Goal: Task Accomplishment & Management: Complete application form

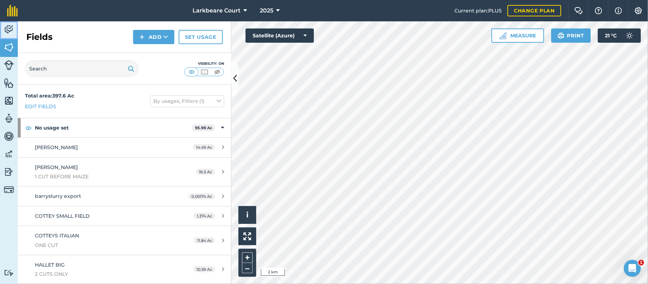
click at [11, 27] on img at bounding box center [9, 29] width 10 height 11
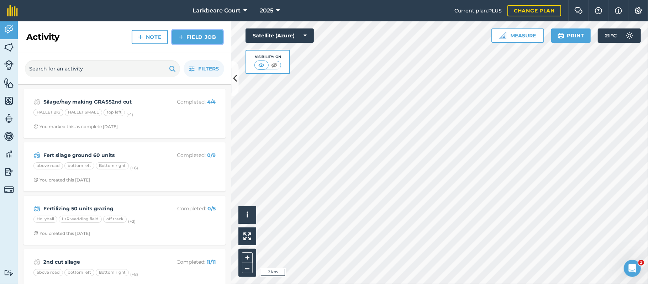
click at [194, 36] on link "Field Job" at bounding box center [197, 37] width 51 height 14
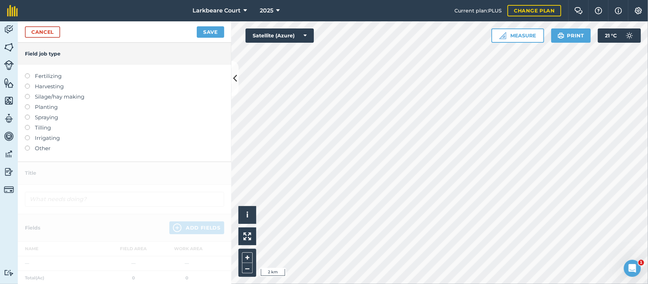
click at [26, 115] on label at bounding box center [30, 115] width 10 height 0
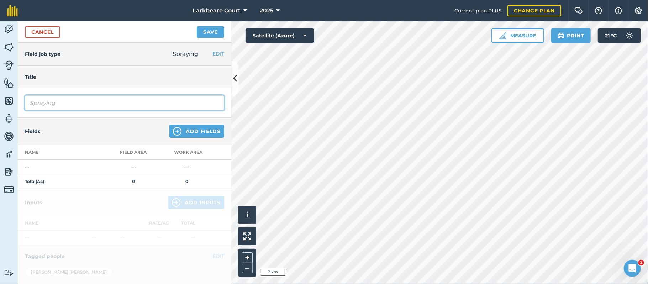
click at [108, 100] on input "Spraying" at bounding box center [124, 102] width 199 height 15
type input "Sprayed off"
click at [173, 127] on img at bounding box center [177, 131] width 9 height 9
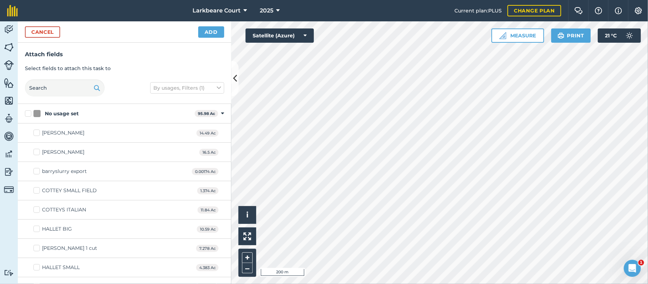
checkbox input "true"
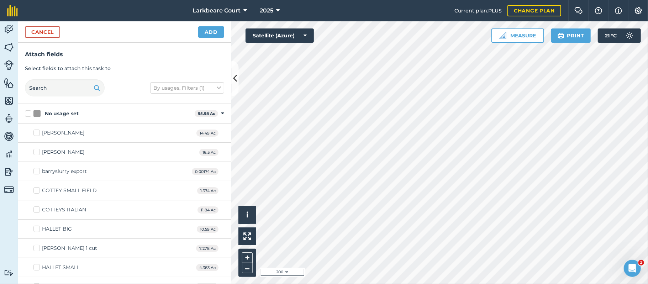
click at [205, 40] on div "Cancel Add" at bounding box center [124, 31] width 213 height 21
click at [207, 30] on button "Add" at bounding box center [211, 31] width 26 height 11
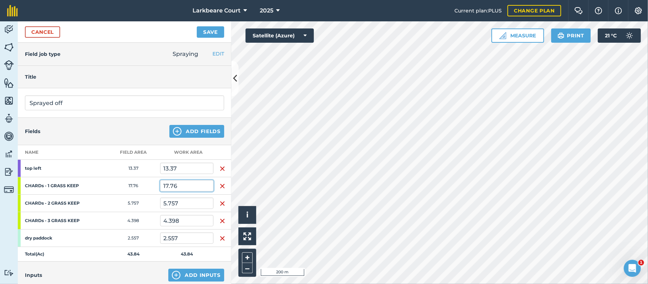
click at [201, 187] on input "17.76" at bounding box center [186, 185] width 53 height 11
click at [204, 130] on button "Add Fields" at bounding box center [196, 131] width 55 height 13
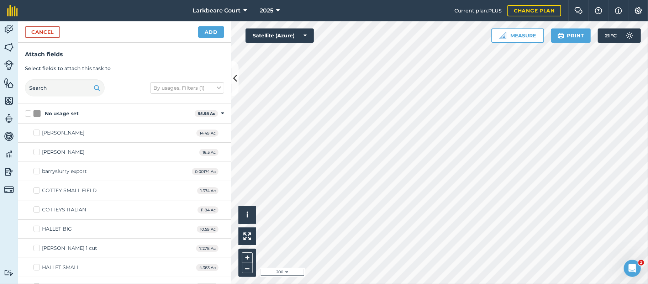
checkbox input "true"
click at [217, 32] on button "Add" at bounding box center [211, 31] width 26 height 11
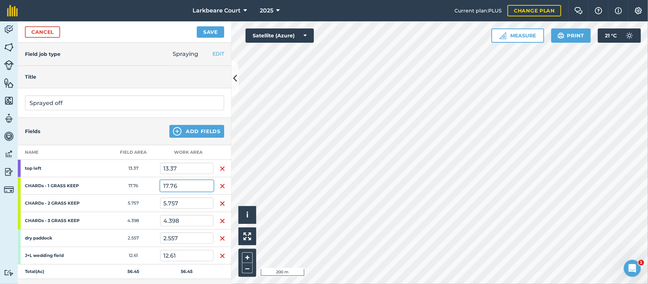
click at [191, 187] on input "17.76" at bounding box center [186, 185] width 53 height 11
type input "1"
type input "8"
click at [197, 26] on button "Save" at bounding box center [210, 31] width 27 height 11
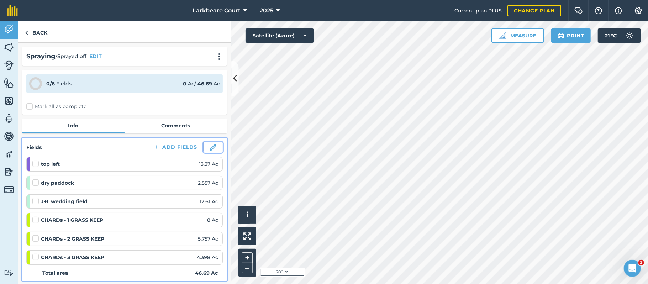
click at [204, 151] on button at bounding box center [212, 147] width 19 height 11
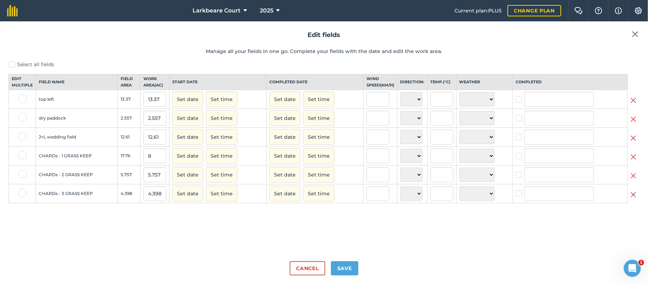
click at [635, 32] on img at bounding box center [635, 34] width 6 height 9
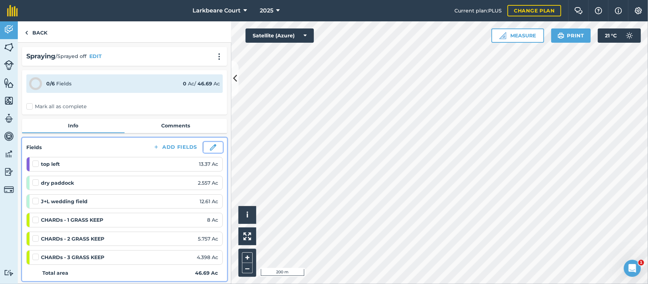
click at [210, 146] on img at bounding box center [213, 147] width 6 height 6
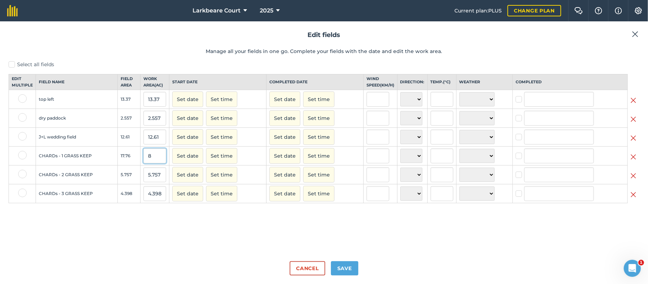
click at [152, 163] on input "8" at bounding box center [154, 155] width 23 height 15
type input "1"
type input "8"
click at [349, 265] on button "Save" at bounding box center [344, 268] width 27 height 14
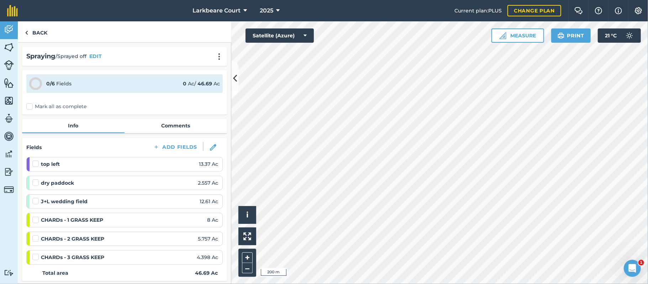
click at [73, 105] on label "Mark all as complete" at bounding box center [56, 106] width 60 height 7
click at [31, 105] on input "Mark all as complete" at bounding box center [28, 105] width 5 height 5
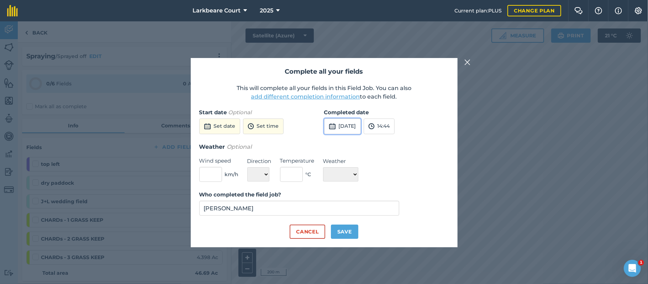
click at [352, 129] on button "[DATE]" at bounding box center [342, 126] width 37 height 16
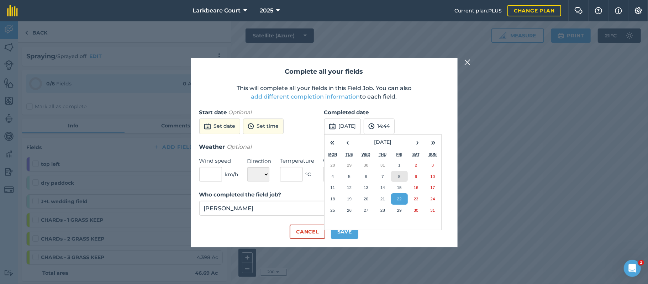
click at [401, 179] on button "8" at bounding box center [399, 176] width 17 height 11
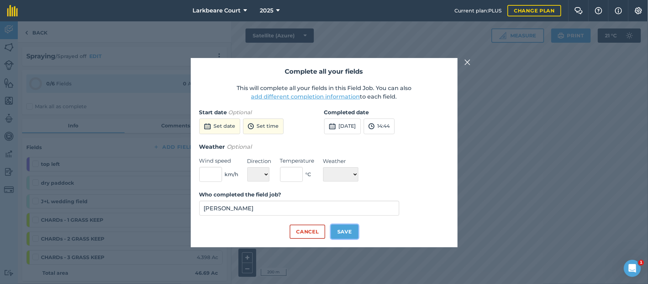
click at [349, 228] on button "Save" at bounding box center [344, 231] width 27 height 14
checkbox input "true"
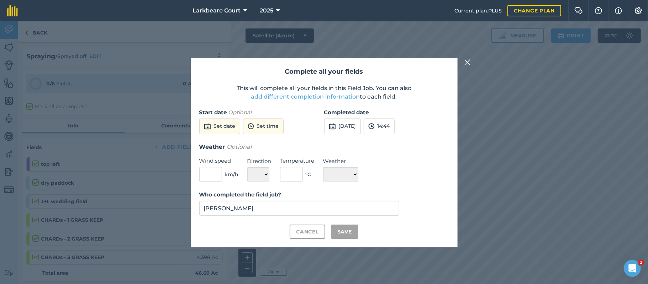
checkbox input "true"
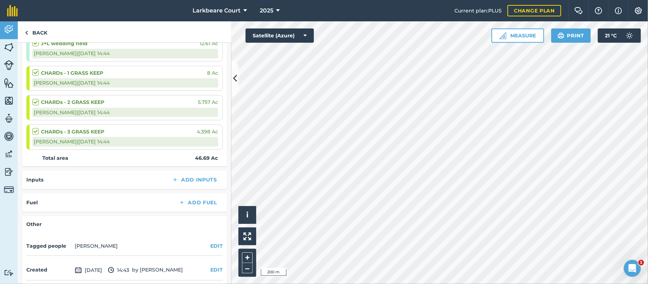
scroll to position [209, 0]
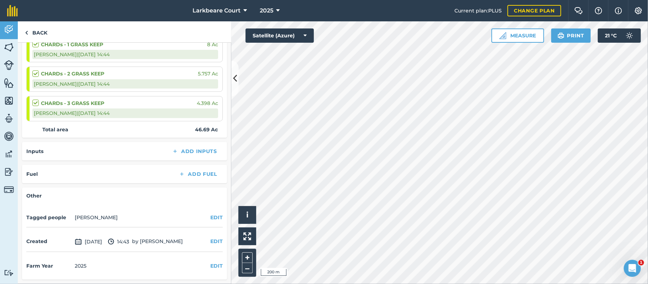
click at [205, 145] on div "Inputs Add Inputs" at bounding box center [124, 151] width 205 height 18
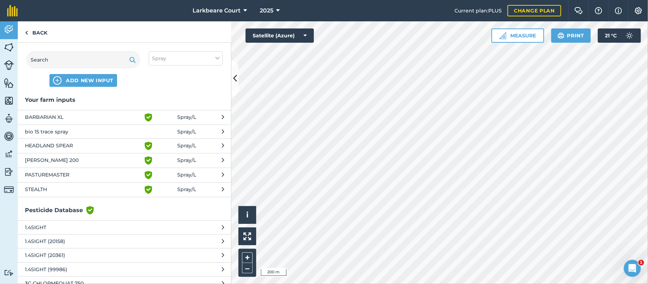
click at [55, 116] on span "BARBARIAN XL" at bounding box center [83, 117] width 116 height 9
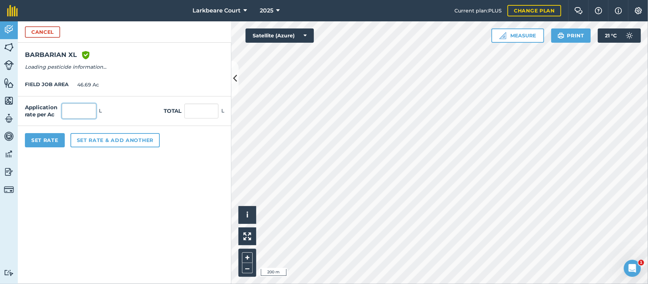
click at [91, 113] on input "text" at bounding box center [79, 111] width 34 height 15
click at [206, 116] on input "text" at bounding box center [201, 111] width 34 height 15
type input "44"
type input "0.942"
click at [63, 168] on form "Cancel BARBARIAN XL Green shield with white tick Reg Number 17665 Type HERBICID…" at bounding box center [124, 152] width 213 height 263
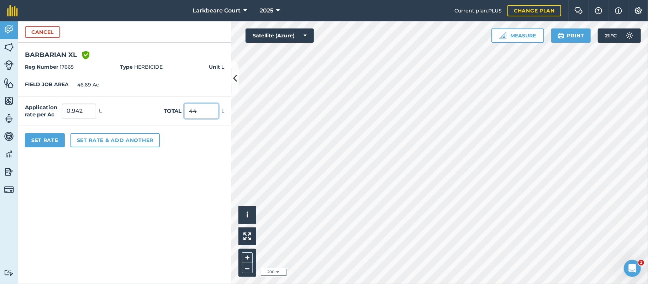
click at [199, 112] on input "44" at bounding box center [201, 111] width 34 height 15
type input "4"
type input "64"
type input "1.371"
click at [198, 164] on form "Cancel BARBARIAN XL Green shield with white tick Reg Number 17665 Type HERBICID…" at bounding box center [124, 152] width 213 height 263
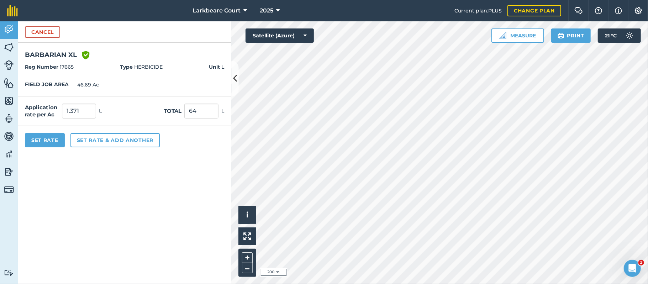
click at [64, 155] on form "Cancel BARBARIAN XL Green shield with white tick Reg Number 17665 Type HERBICID…" at bounding box center [124, 152] width 213 height 263
click at [44, 141] on button "Set Rate" at bounding box center [45, 140] width 40 height 14
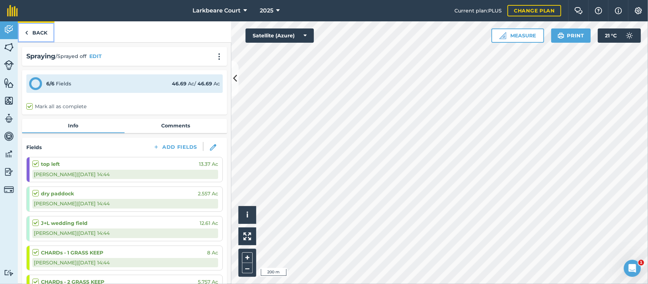
click at [41, 33] on link "Back" at bounding box center [36, 31] width 37 height 21
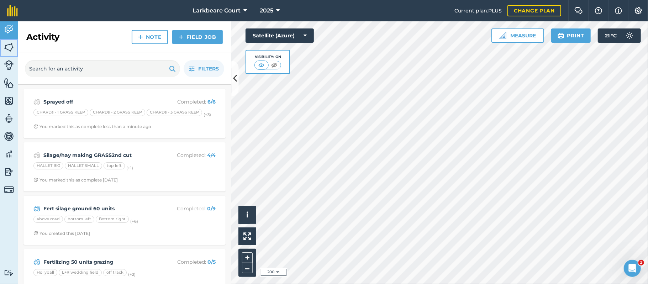
click at [9, 45] on img at bounding box center [9, 47] width 10 height 11
